Goal: Information Seeking & Learning: Learn about a topic

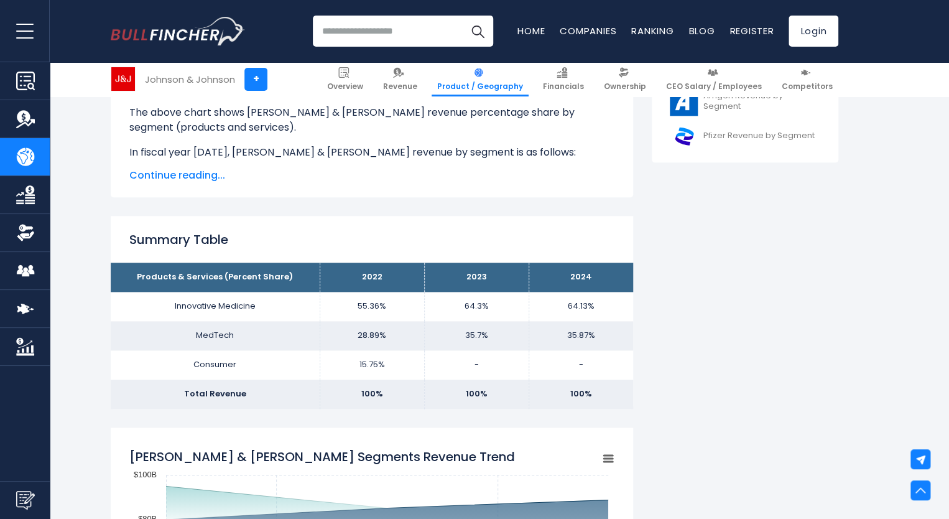
scroll to position [746, 0]
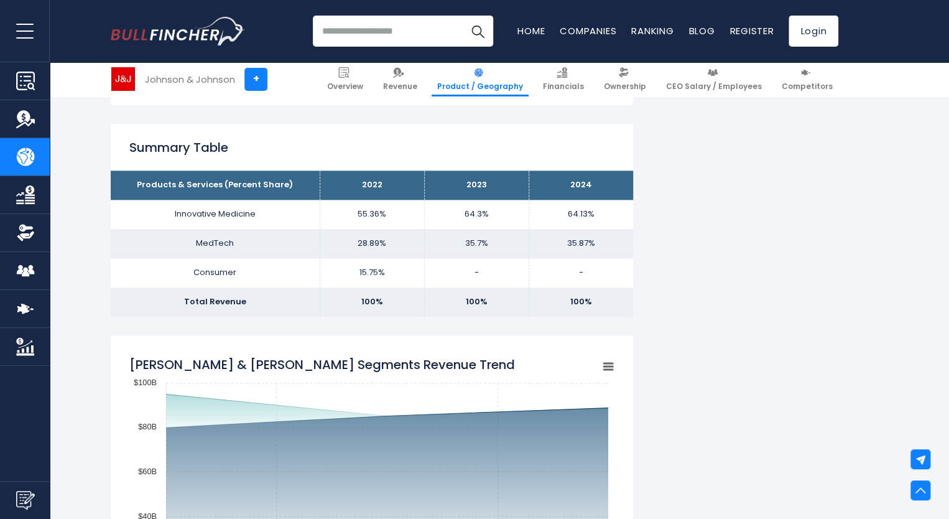
click at [224, 269] on td "Consumer" at bounding box center [215, 272] width 209 height 29
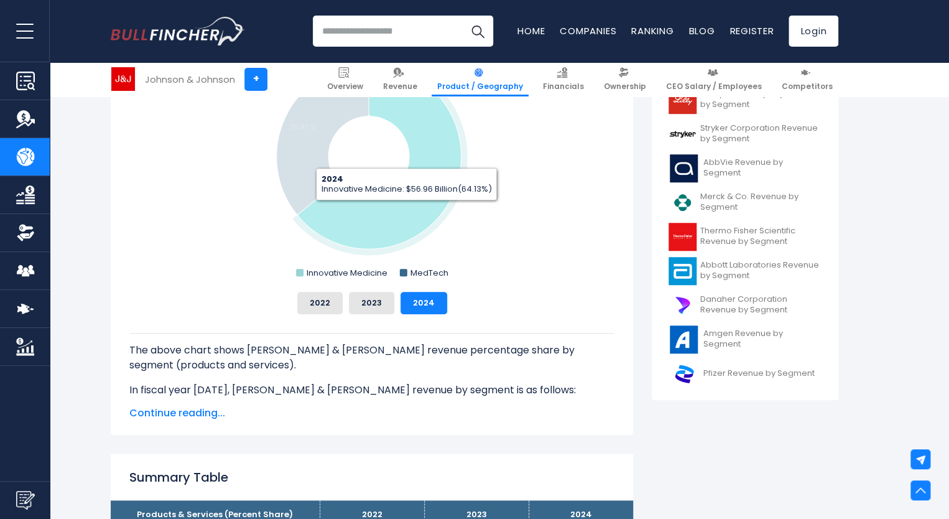
scroll to position [497, 0]
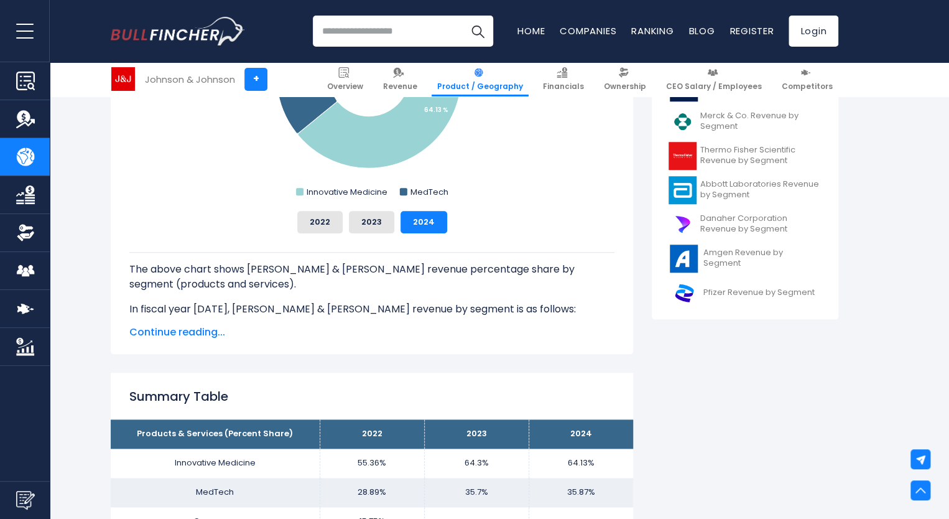
click at [189, 336] on span "Continue reading..." at bounding box center [371, 332] width 485 height 15
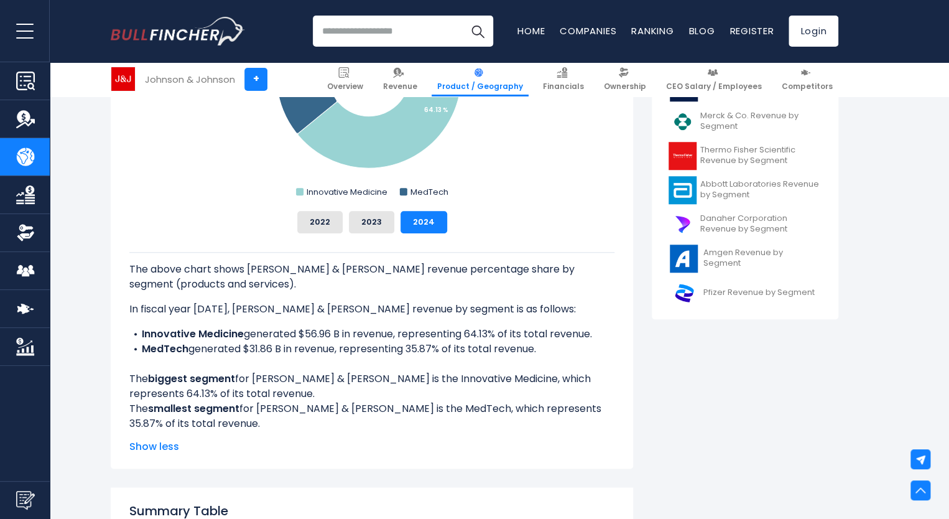
scroll to position [746, 0]
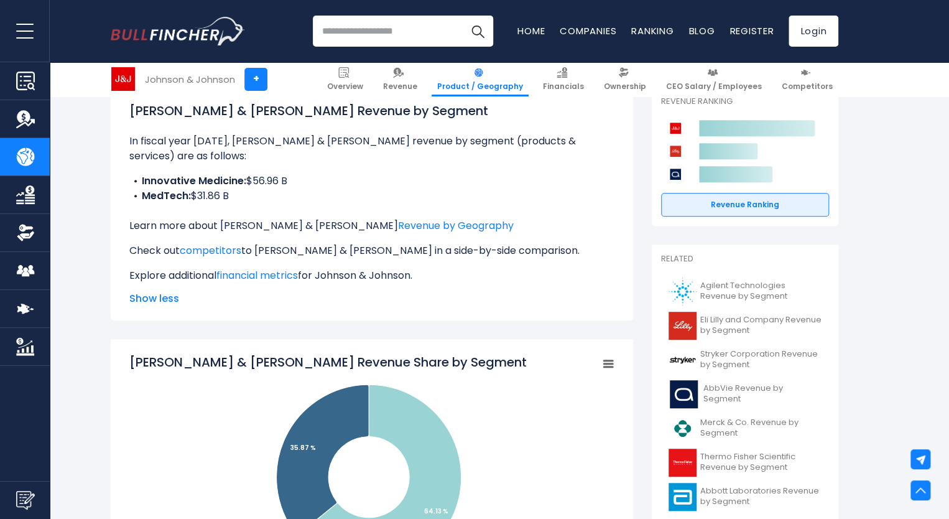
click at [240, 228] on p "Learn more about [PERSON_NAME] & [PERSON_NAME] Revenue by Geography" at bounding box center [371, 225] width 485 height 15
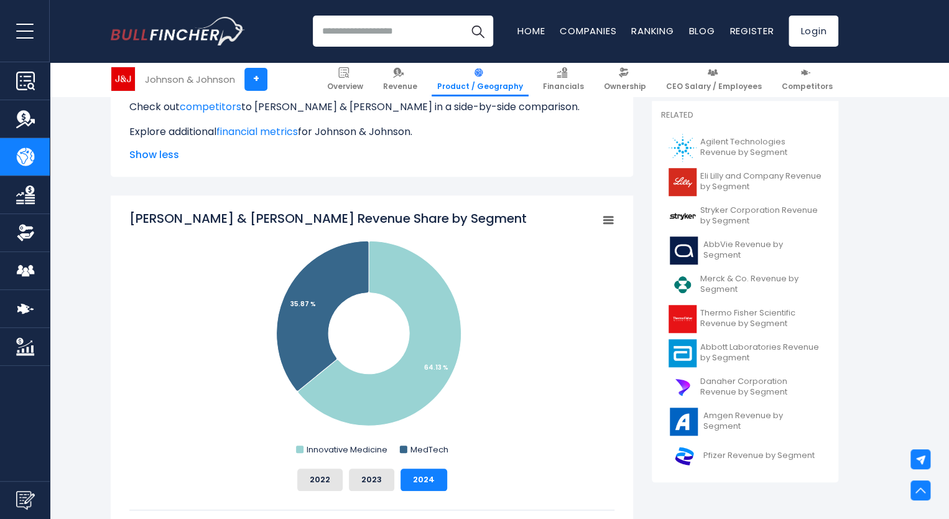
scroll to position [502, 0]
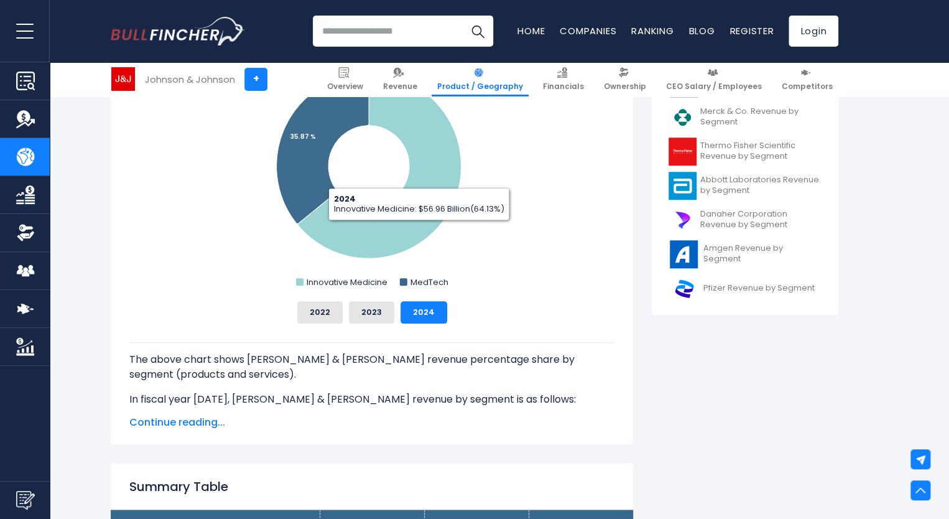
click at [182, 420] on span "Continue reading..." at bounding box center [371, 422] width 485 height 15
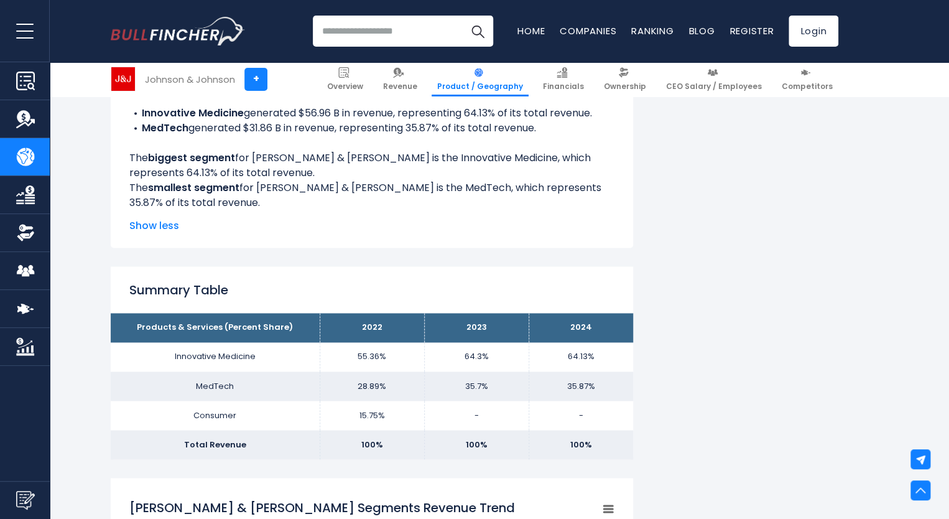
scroll to position [937, 0]
